Goal: Find specific page/section: Find specific page/section

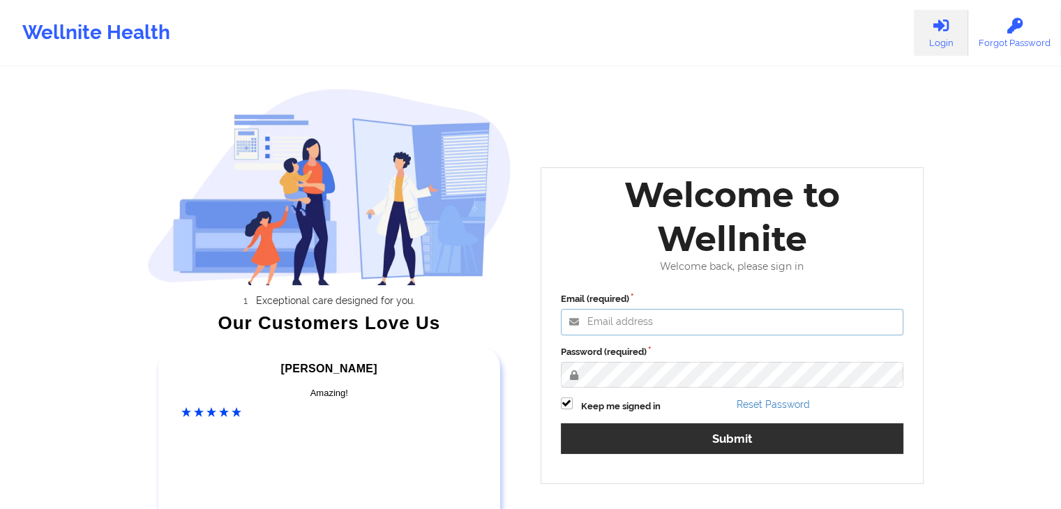
type input "[EMAIL_ADDRESS][DOMAIN_NAME]"
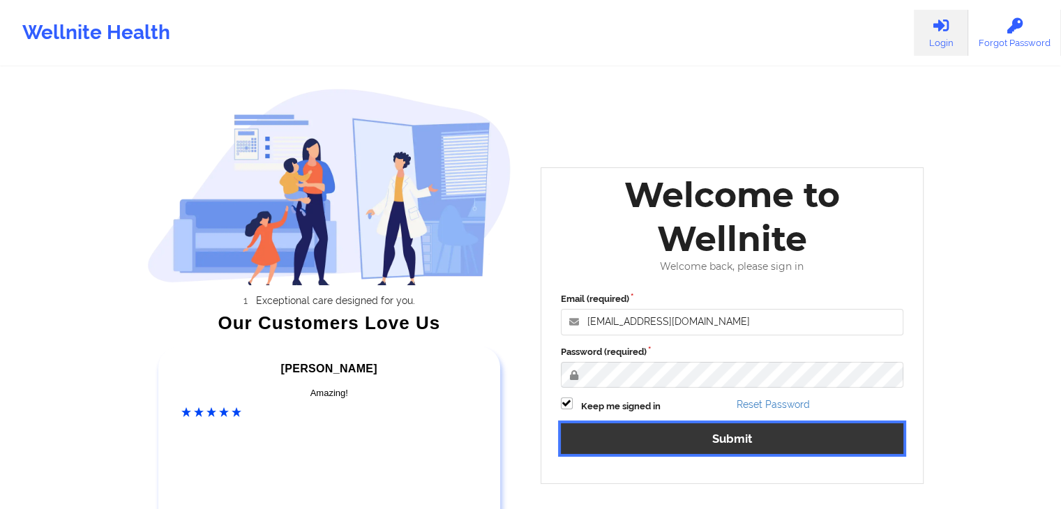
click at [678, 433] on button "Submit" at bounding box center [732, 439] width 343 height 30
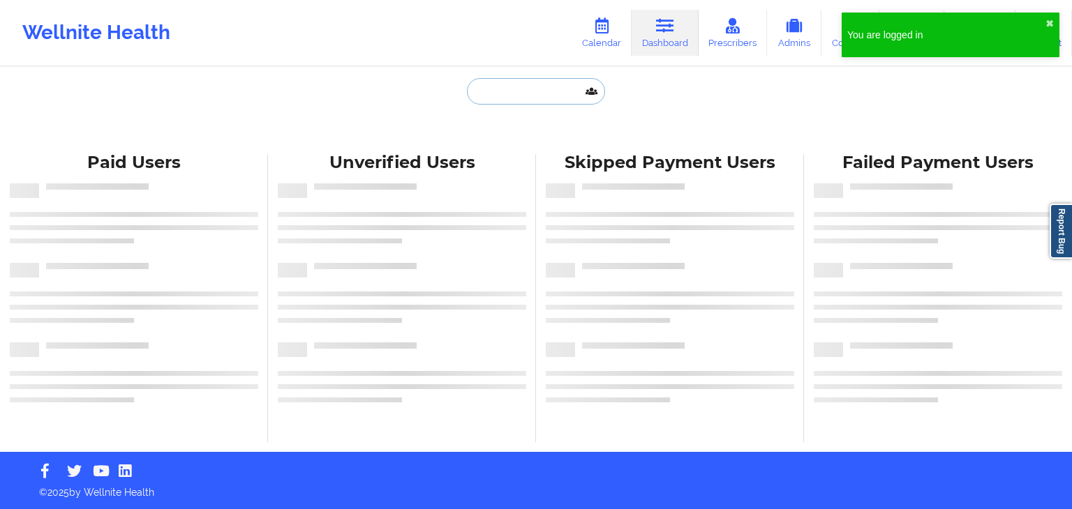
click at [518, 87] on input "text" at bounding box center [536, 91] width 138 height 27
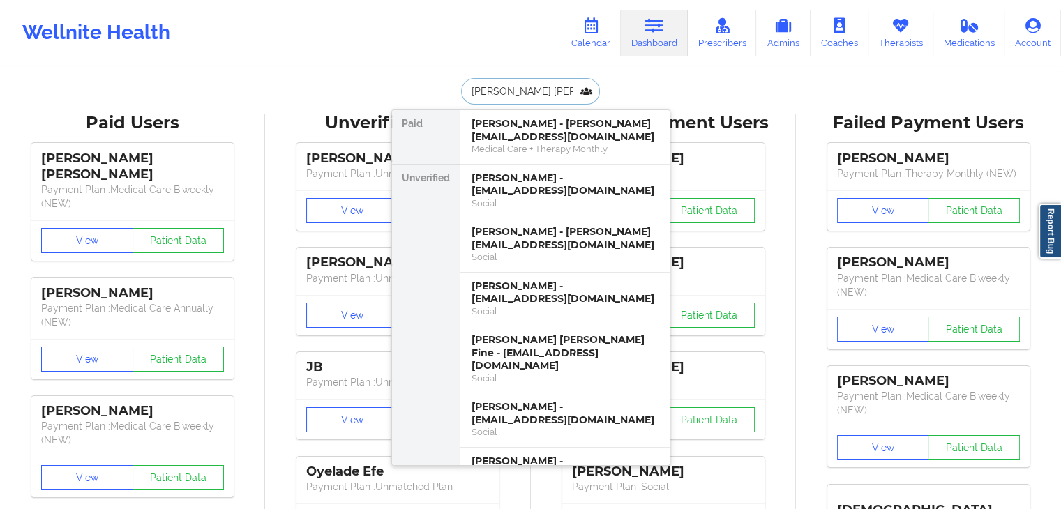
type input "[PERSON_NAME]"
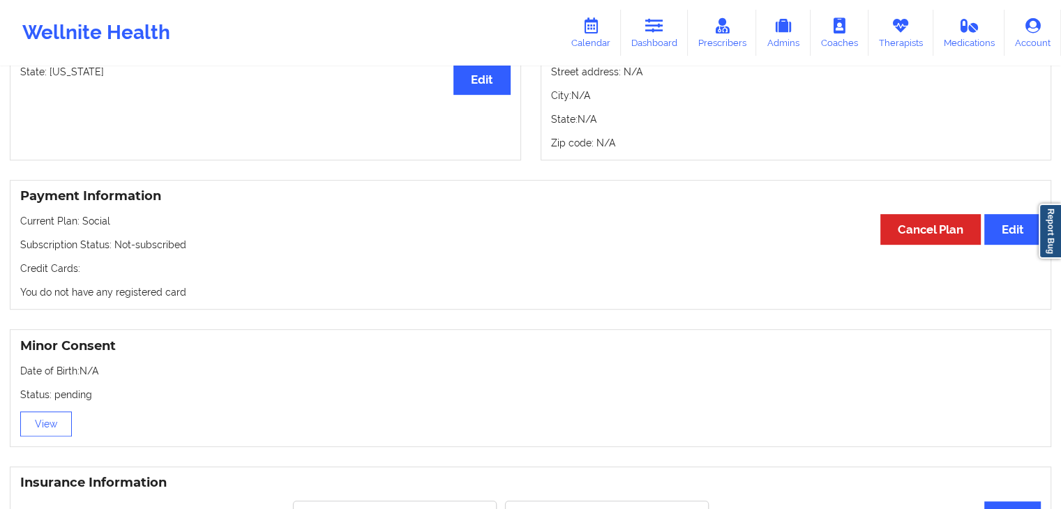
scroll to position [310, 0]
